Goal: Information Seeking & Learning: Learn about a topic

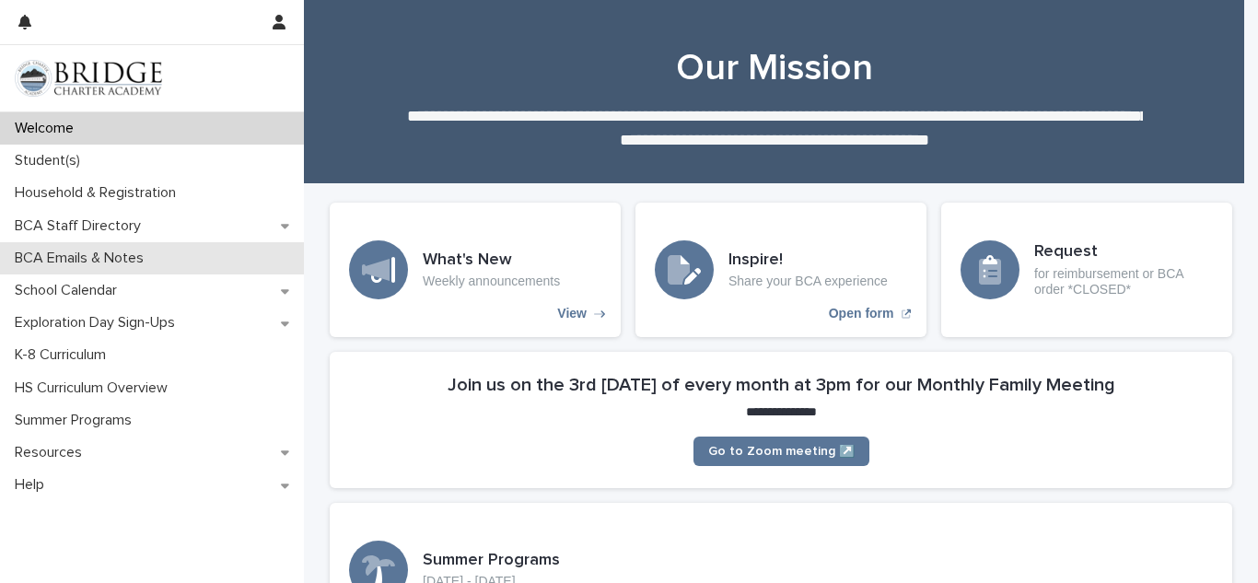
click at [103, 262] on p "BCA Emails & Notes" at bounding box center [82, 258] width 151 height 17
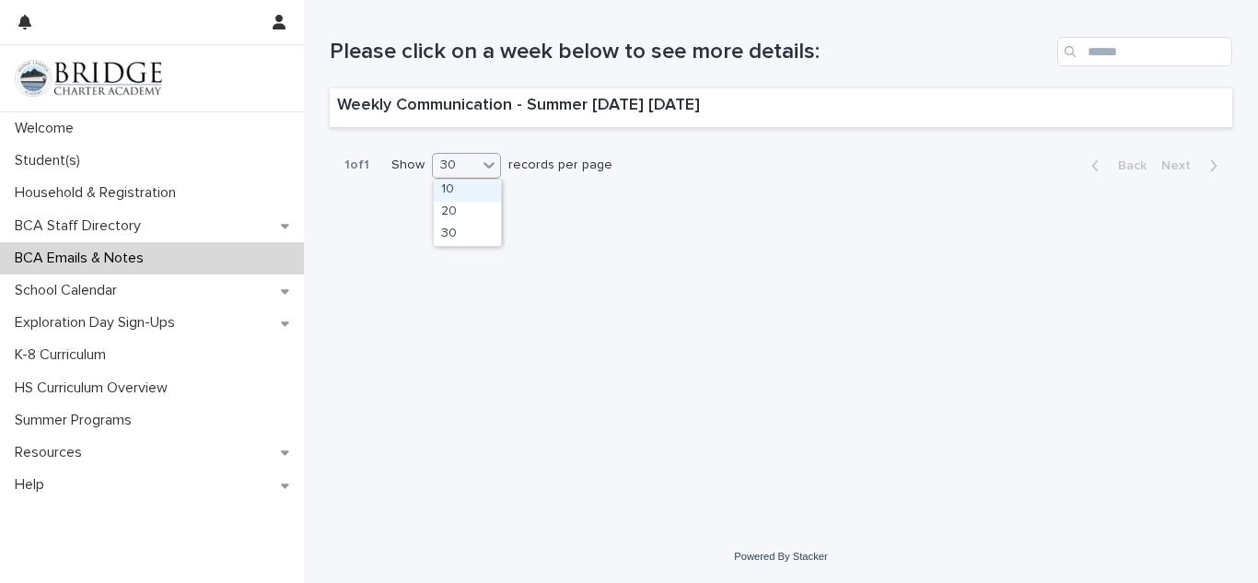
click at [356, 166] on p "1 of 1" at bounding box center [357, 165] width 54 height 45
click at [365, 162] on p "1 of 1" at bounding box center [357, 165] width 54 height 45
click at [452, 100] on p "Weekly Communication - Summer [DATE] [DATE]" at bounding box center [518, 106] width 363 height 20
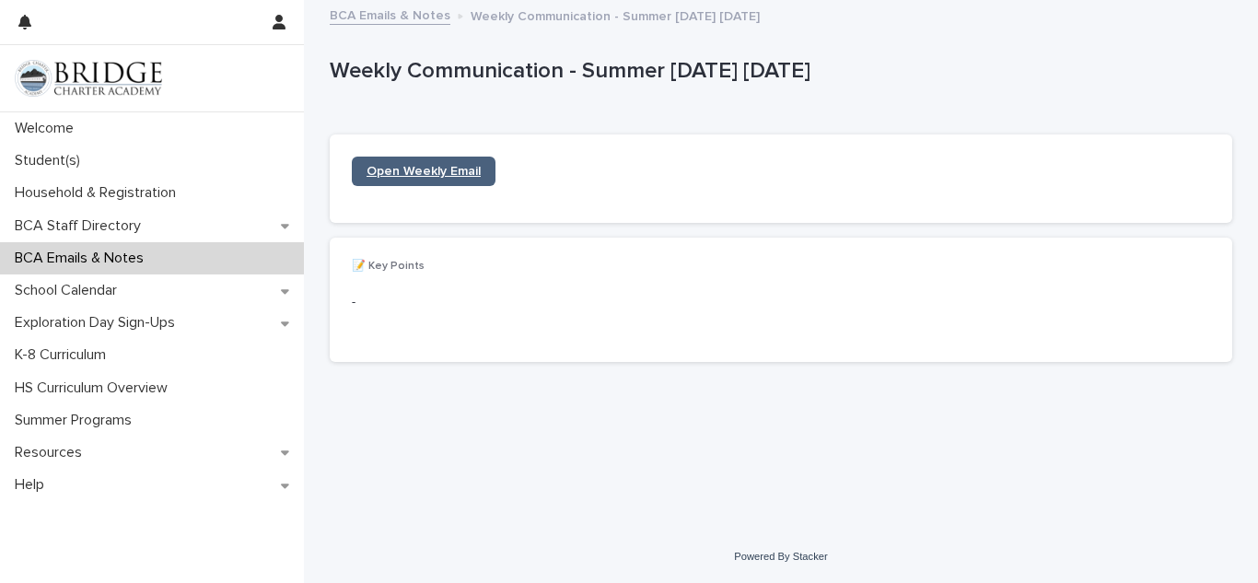
click at [440, 170] on span "Open Weekly Email" at bounding box center [424, 171] width 114 height 13
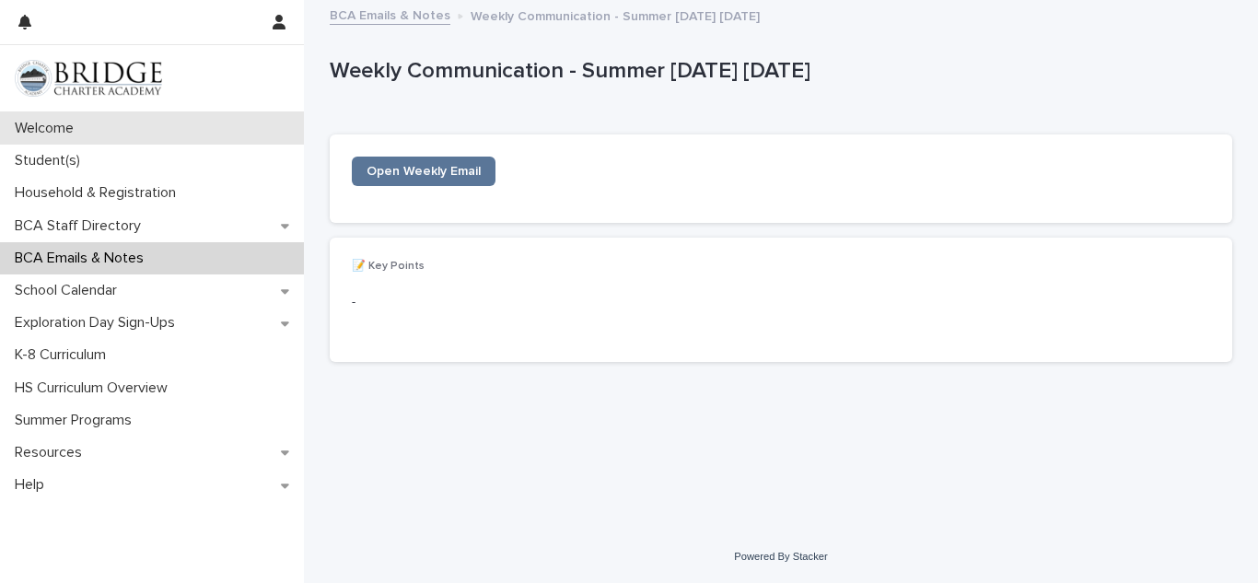
click at [47, 128] on p "Welcome" at bounding box center [47, 128] width 81 height 17
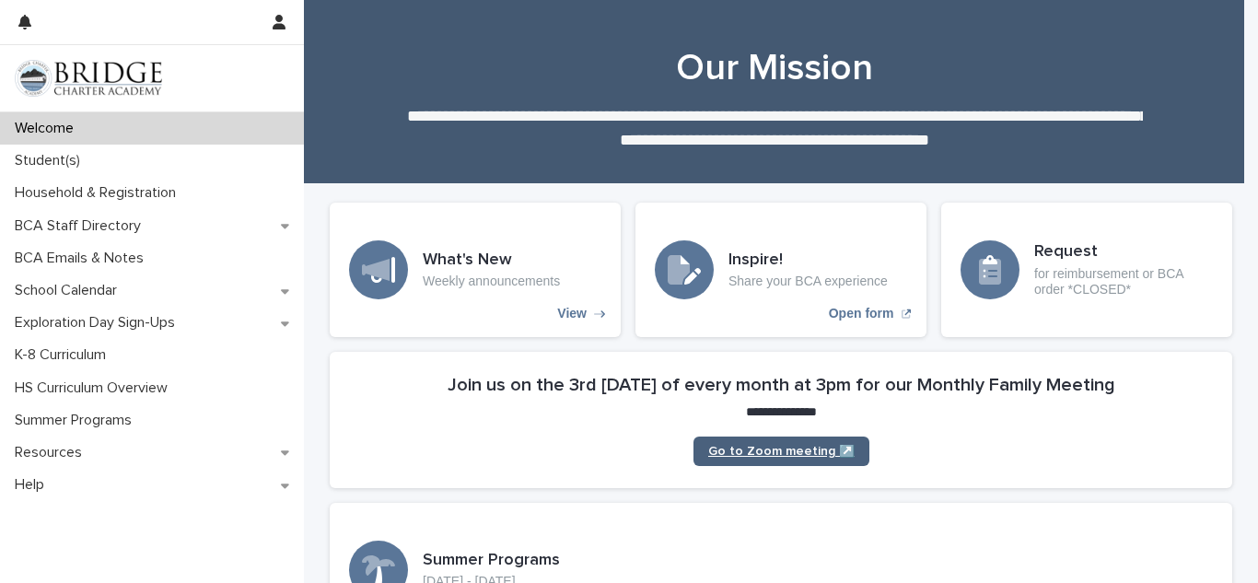
click at [763, 450] on span "Go to Zoom meeting ↗️" at bounding box center [781, 451] width 146 height 13
